Goal: Task Accomplishment & Management: Manage account settings

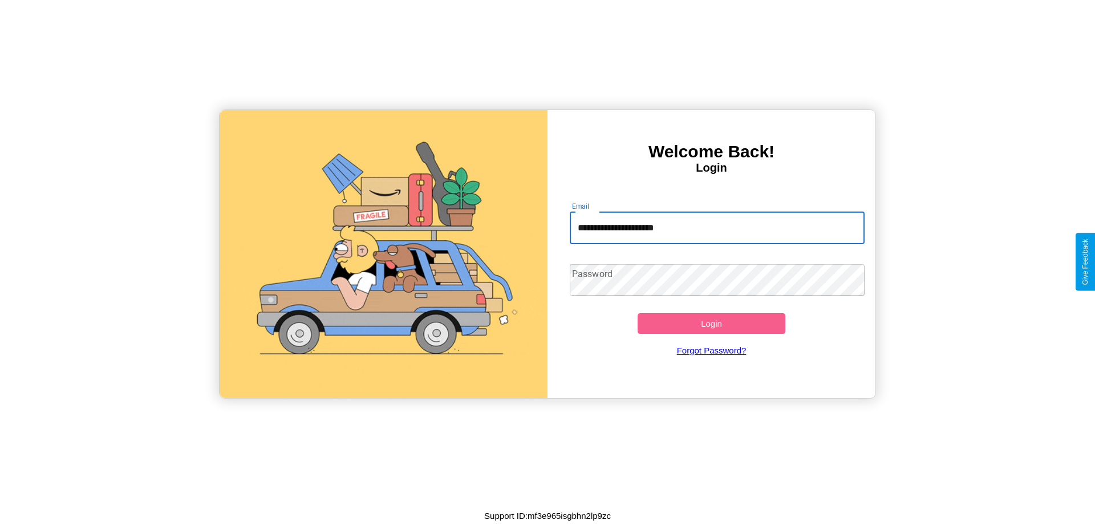
type input "**********"
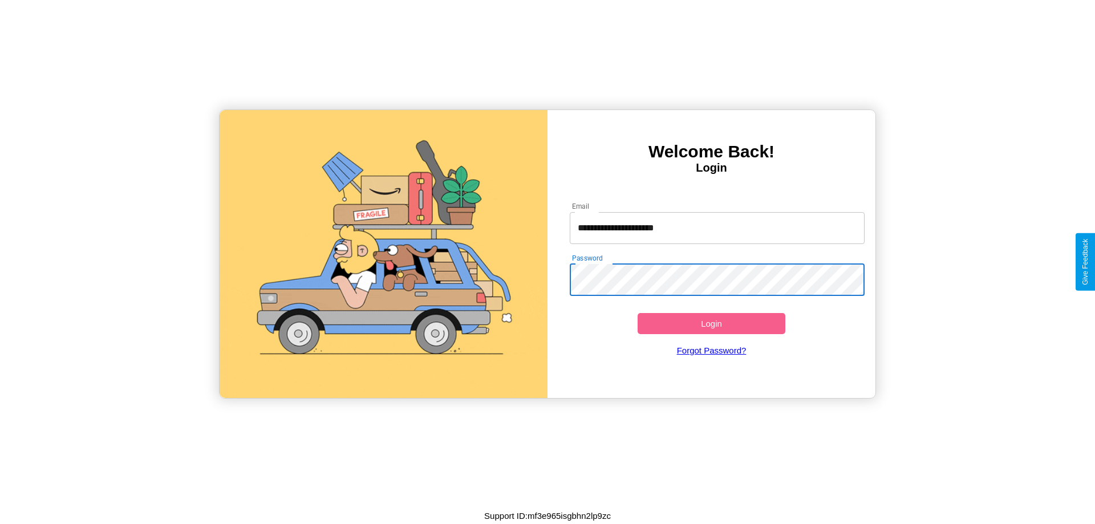
click at [711, 323] on button "Login" at bounding box center [712, 323] width 148 height 21
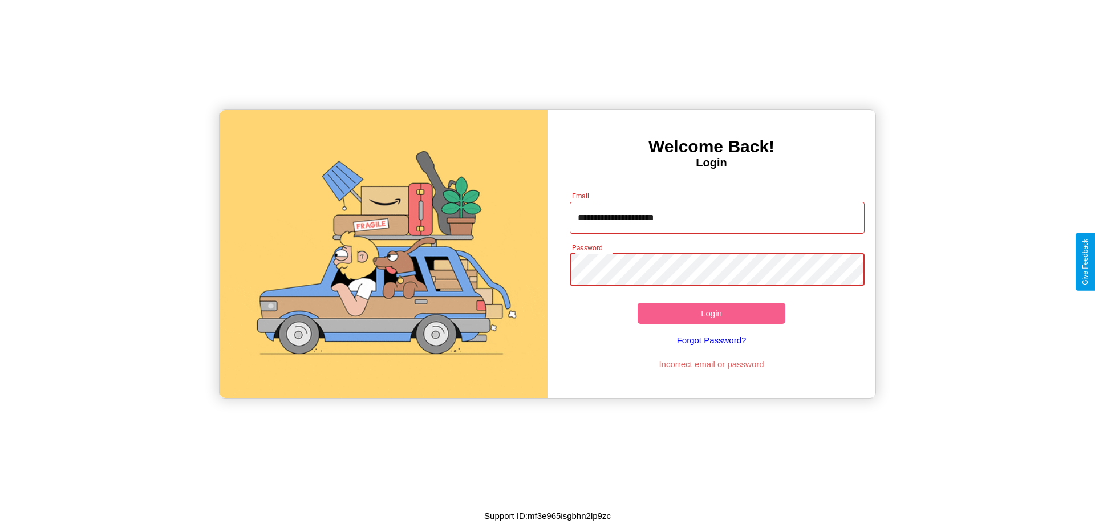
click at [711, 313] on button "Login" at bounding box center [712, 313] width 148 height 21
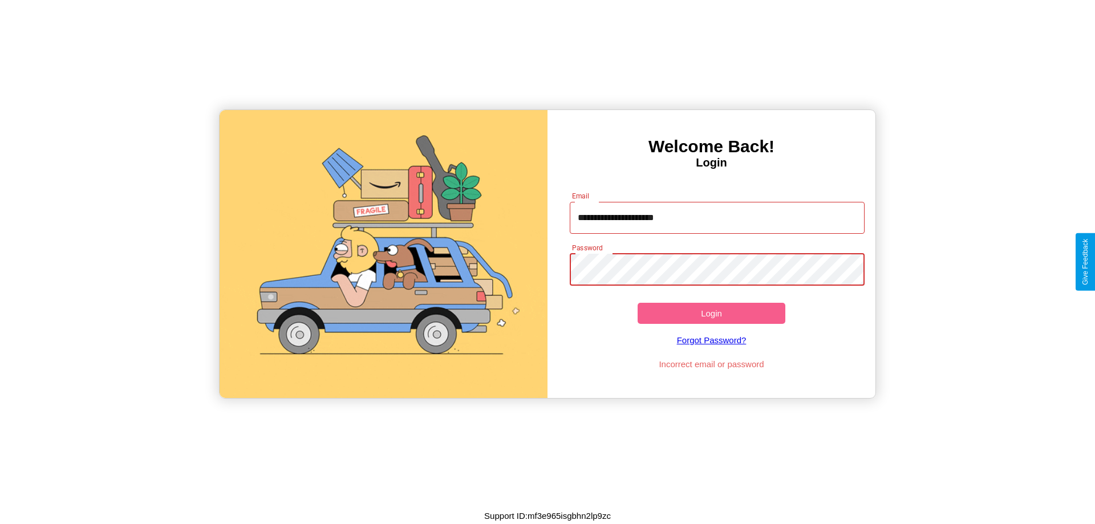
click at [711, 313] on button "Login" at bounding box center [712, 313] width 148 height 21
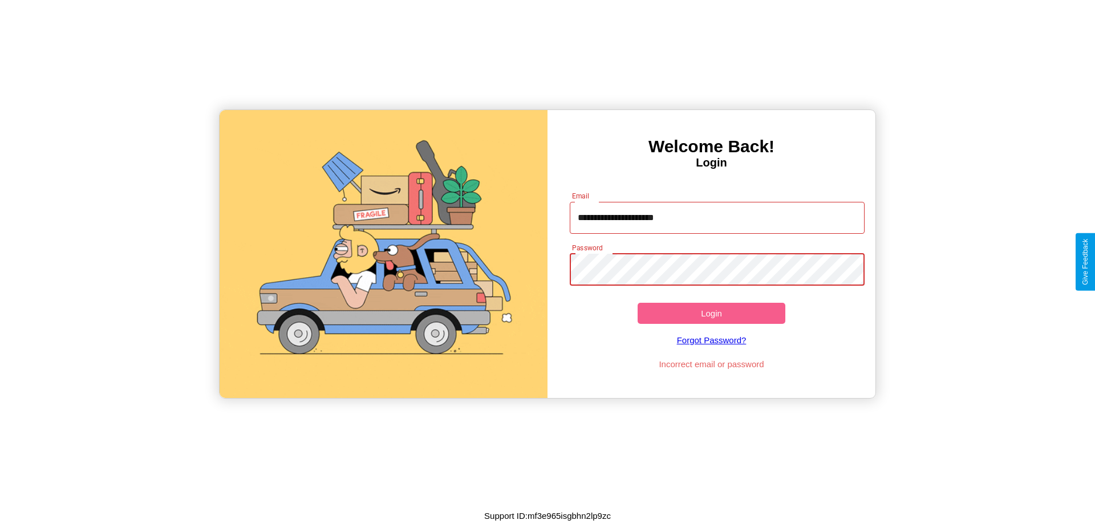
click at [711, 313] on button "Login" at bounding box center [712, 313] width 148 height 21
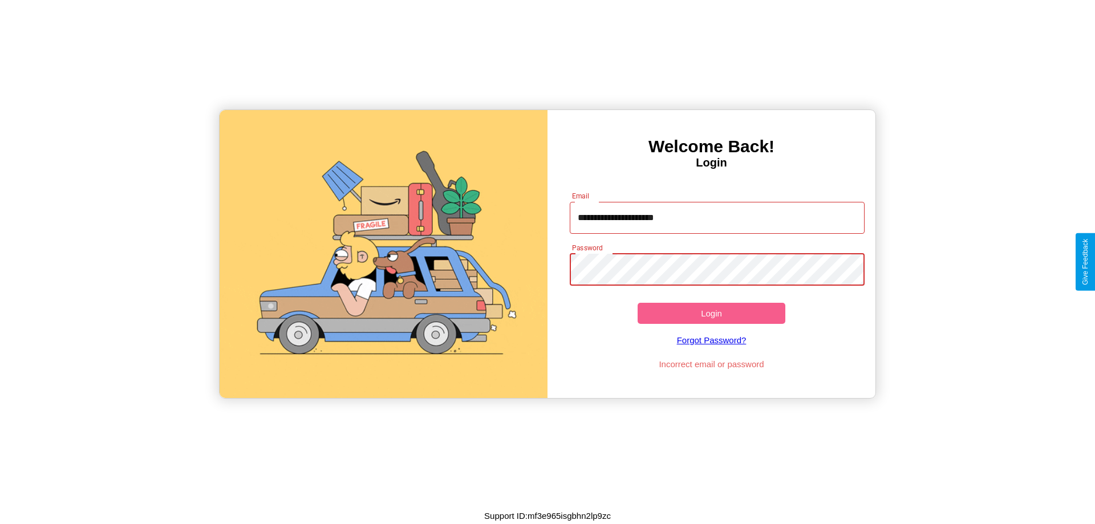
click at [711, 313] on button "Login" at bounding box center [712, 313] width 148 height 21
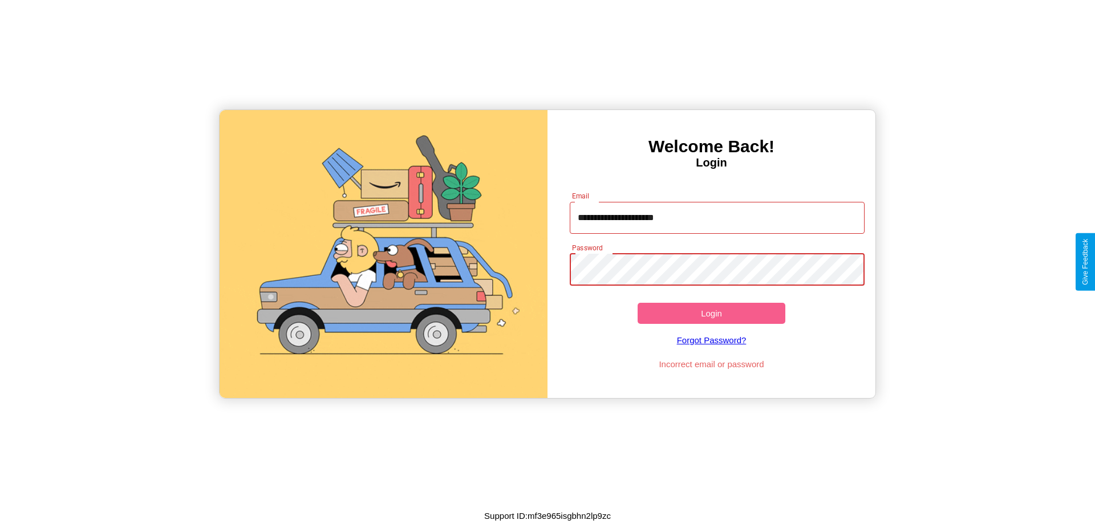
click at [711, 313] on button "Login" at bounding box center [712, 313] width 148 height 21
